Goal: Check status: Check status

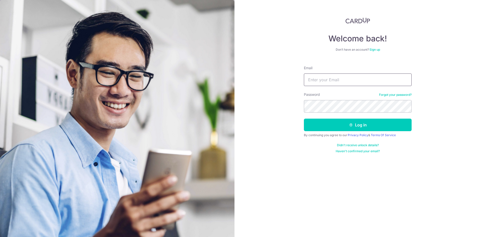
click at [349, 76] on input "Email" at bounding box center [358, 79] width 108 height 13
click at [342, 79] on input "Email" at bounding box center [358, 79] width 108 height 13
type input "[DOMAIN_NAME][EMAIL_ADDRESS][DOMAIN_NAME]"
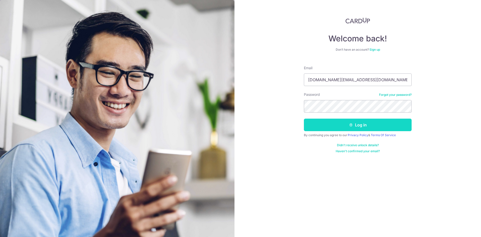
click at [328, 125] on button "Log in" at bounding box center [358, 124] width 108 height 13
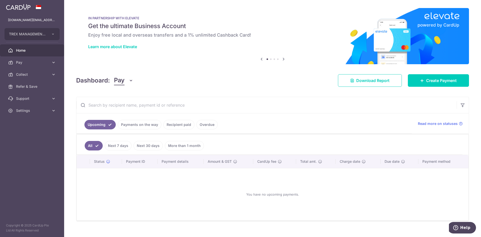
click at [170, 125] on link "Recipient paid" at bounding box center [178, 125] width 31 height 10
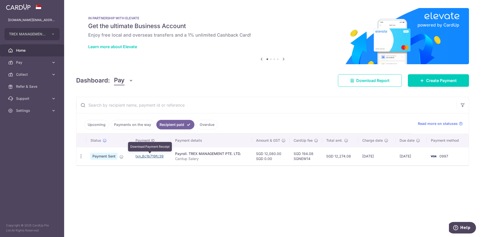
click at [152, 155] on link "txn_8c1b719fc39" at bounding box center [149, 156] width 28 height 4
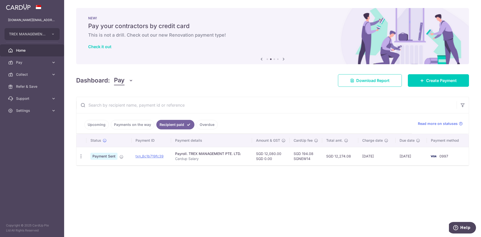
click at [142, 125] on link "Payments on the way" at bounding box center [133, 125] width 44 height 10
